Goal: Information Seeking & Learning: Find specific fact

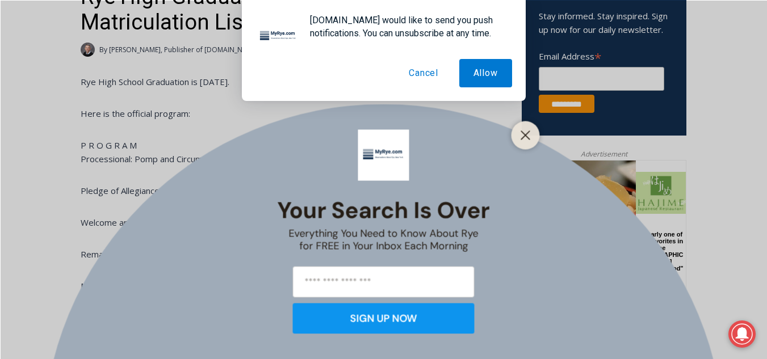
scroll to position [454, 0]
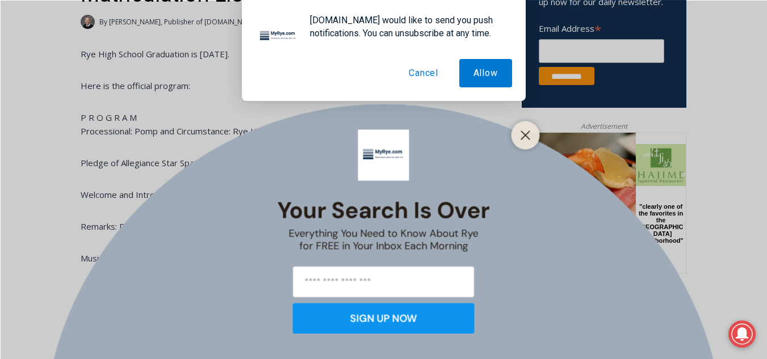
click at [420, 72] on button "Cancel" at bounding box center [424, 73] width 58 height 28
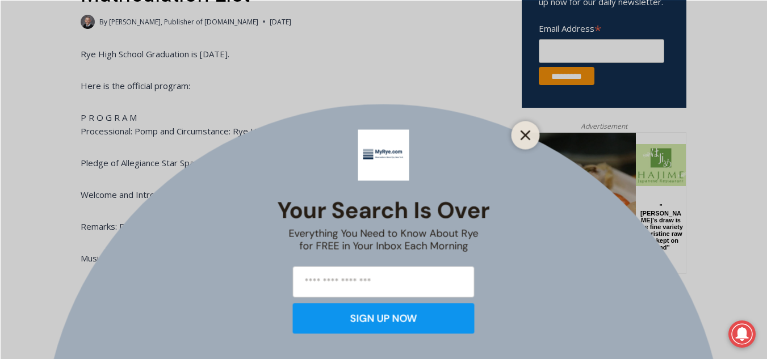
click at [525, 133] on line "Close" at bounding box center [525, 135] width 8 height 8
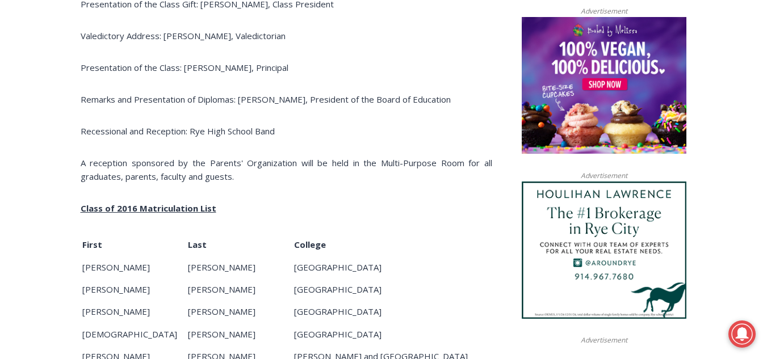
click at [366, 244] on p "College" at bounding box center [392, 245] width 196 height 14
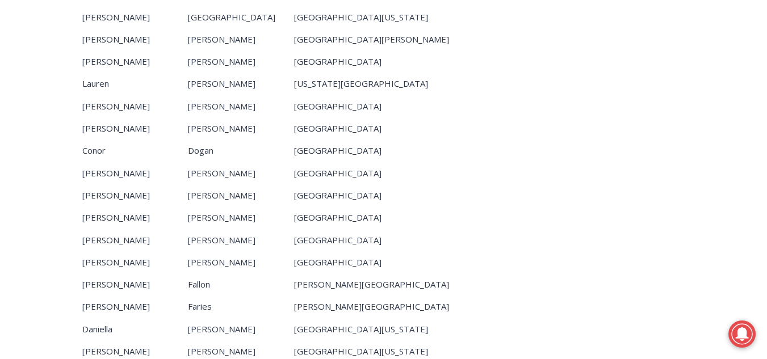
scroll to position [2044, 0]
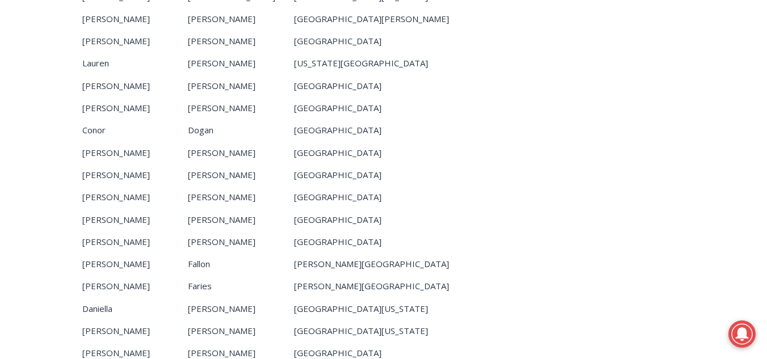
click at [447, 293] on p "[PERSON_NAME][GEOGRAPHIC_DATA]" at bounding box center [392, 286] width 196 height 14
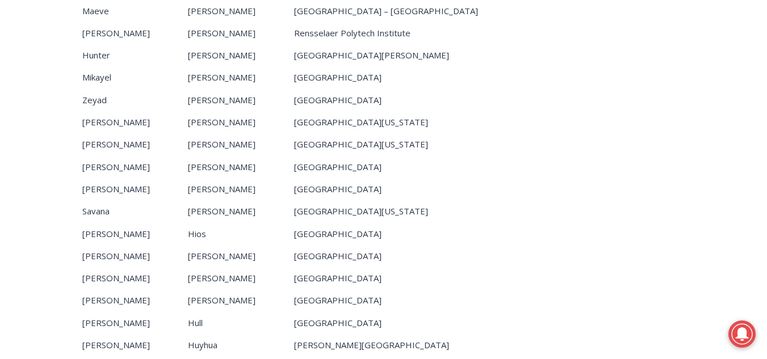
scroll to position [2394, 0]
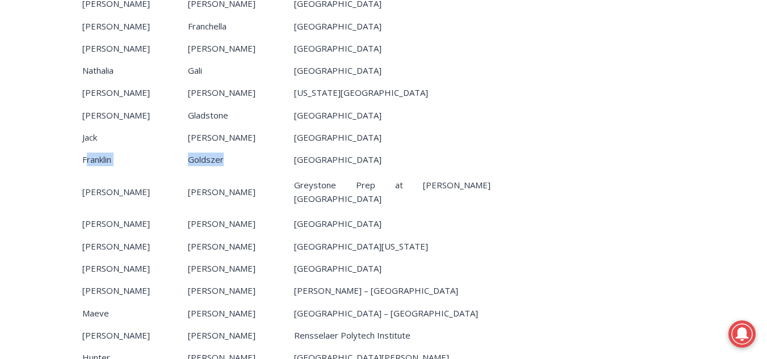
drag, startPoint x: 85, startPoint y: 178, endPoint x: 217, endPoint y: 187, distance: 132.6
click at [217, 170] on tr "[PERSON_NAME] [GEOGRAPHIC_DATA]" at bounding box center [286, 159] width 409 height 21
click at [205, 166] on p "Goldszer" at bounding box center [240, 160] width 104 height 14
drag, startPoint x: 82, startPoint y: 179, endPoint x: 213, endPoint y: 181, distance: 131.2
click at [213, 170] on tr "[PERSON_NAME] [GEOGRAPHIC_DATA]" at bounding box center [286, 159] width 409 height 21
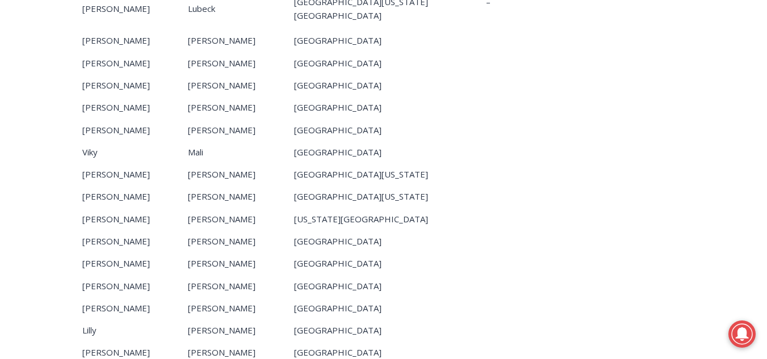
scroll to position [4302, 0]
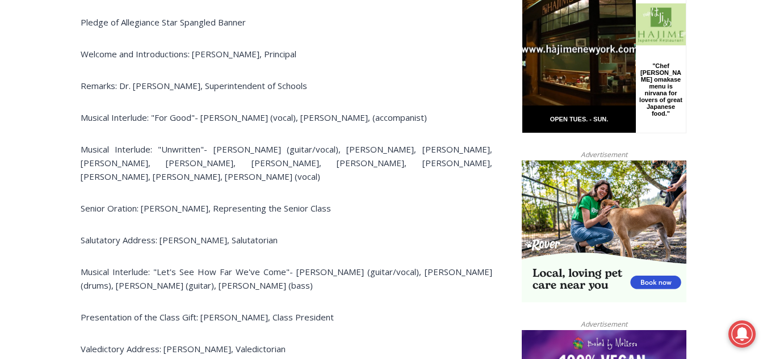
drag, startPoint x: 262, startPoint y: 140, endPoint x: 265, endPoint y: 1, distance: 138.6
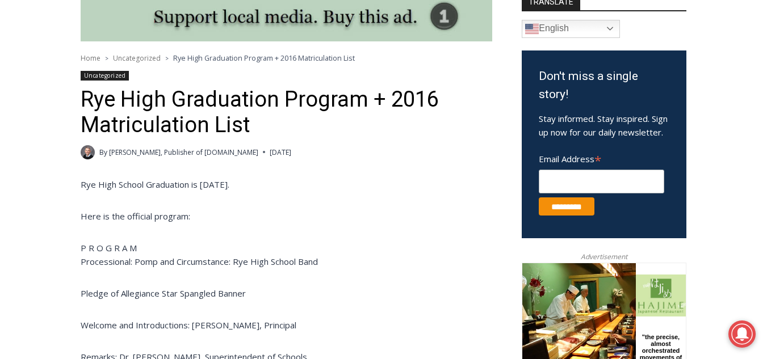
click at [288, 115] on h1 "Rye High Graduation Program + 2016 Matriculation List" at bounding box center [287, 113] width 412 height 52
